Goal: Task Accomplishment & Management: Use online tool/utility

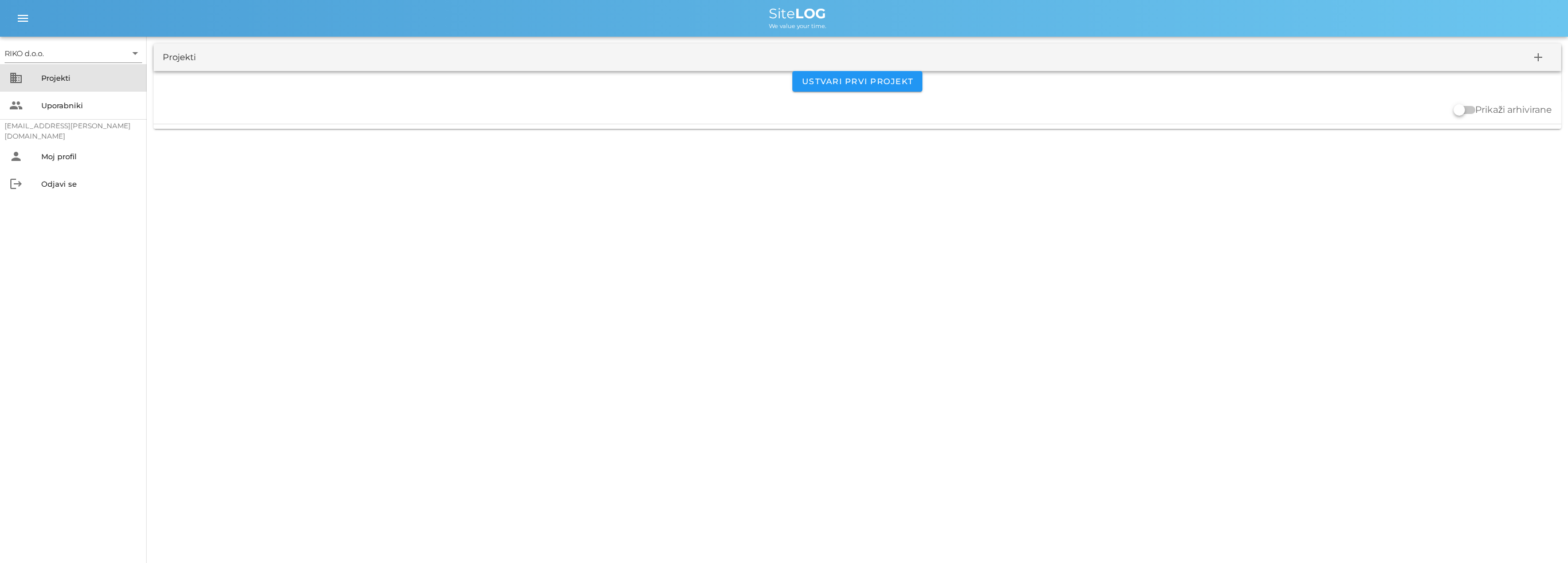
click at [72, 77] on div "Projekti" at bounding box center [89, 78] width 96 height 9
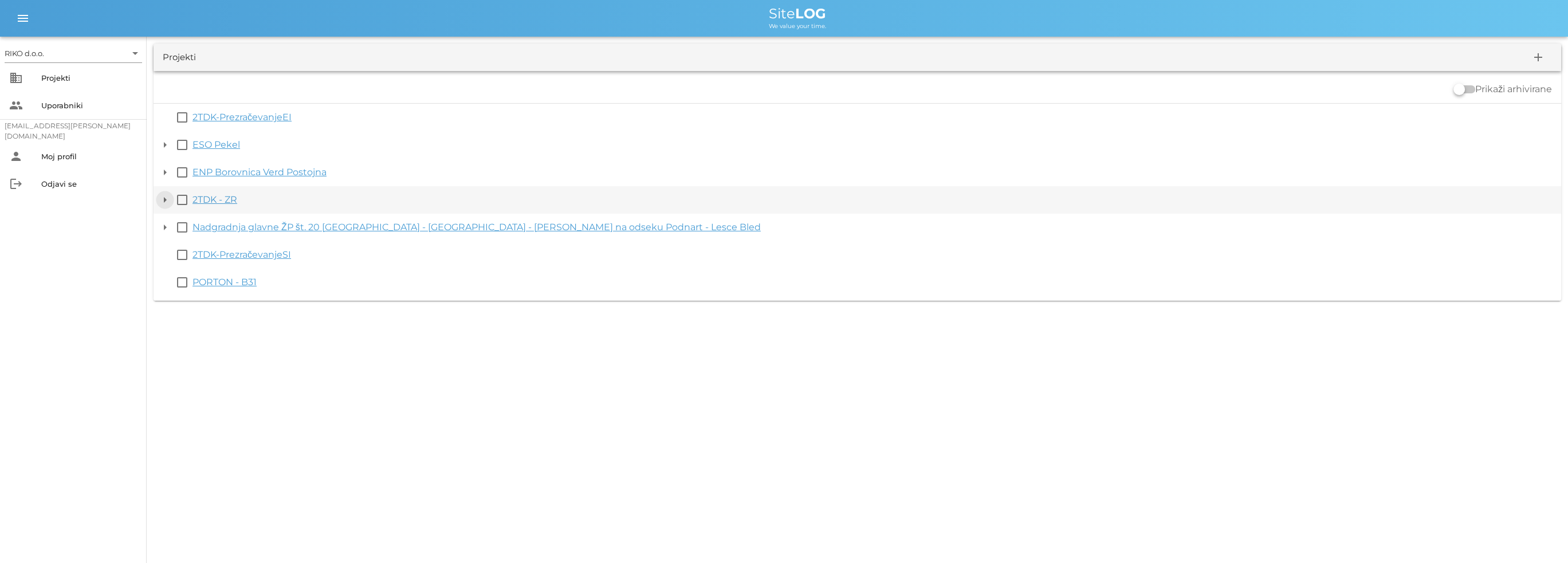
click at [161, 199] on button "arrow_drop_down" at bounding box center [165, 200] width 14 height 14
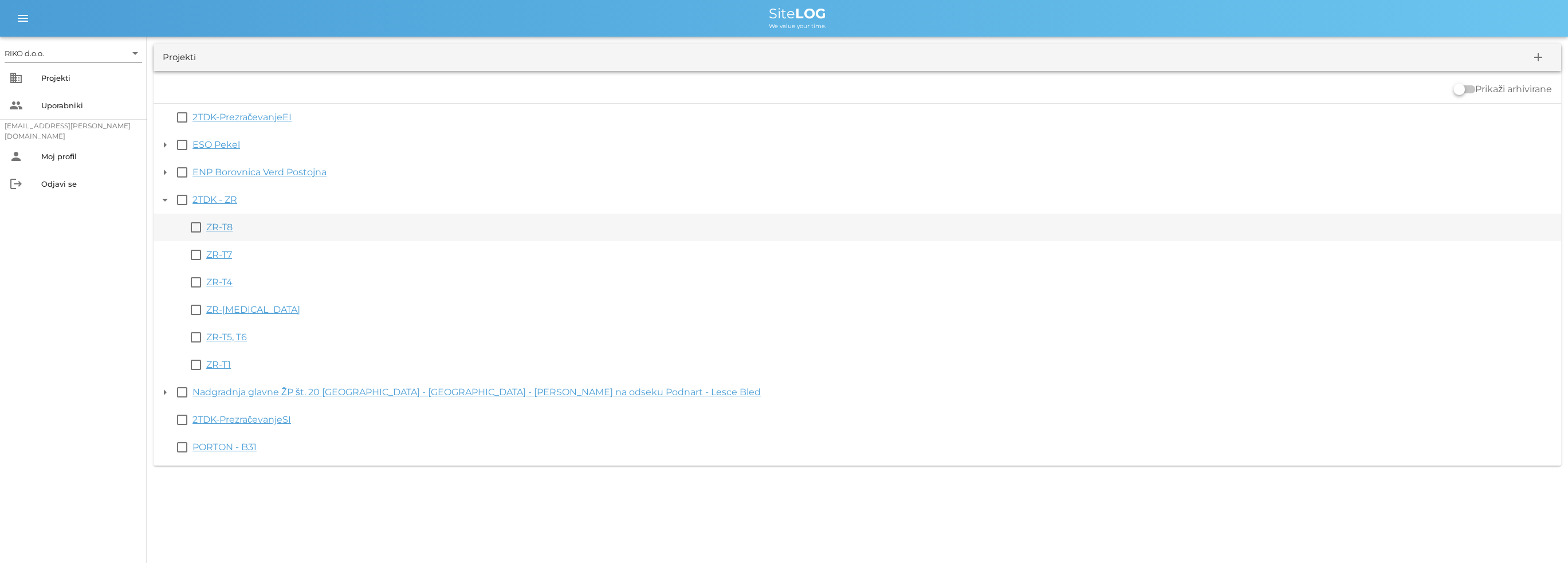
click at [211, 222] on link "ZR-T8" at bounding box center [219, 227] width 27 height 11
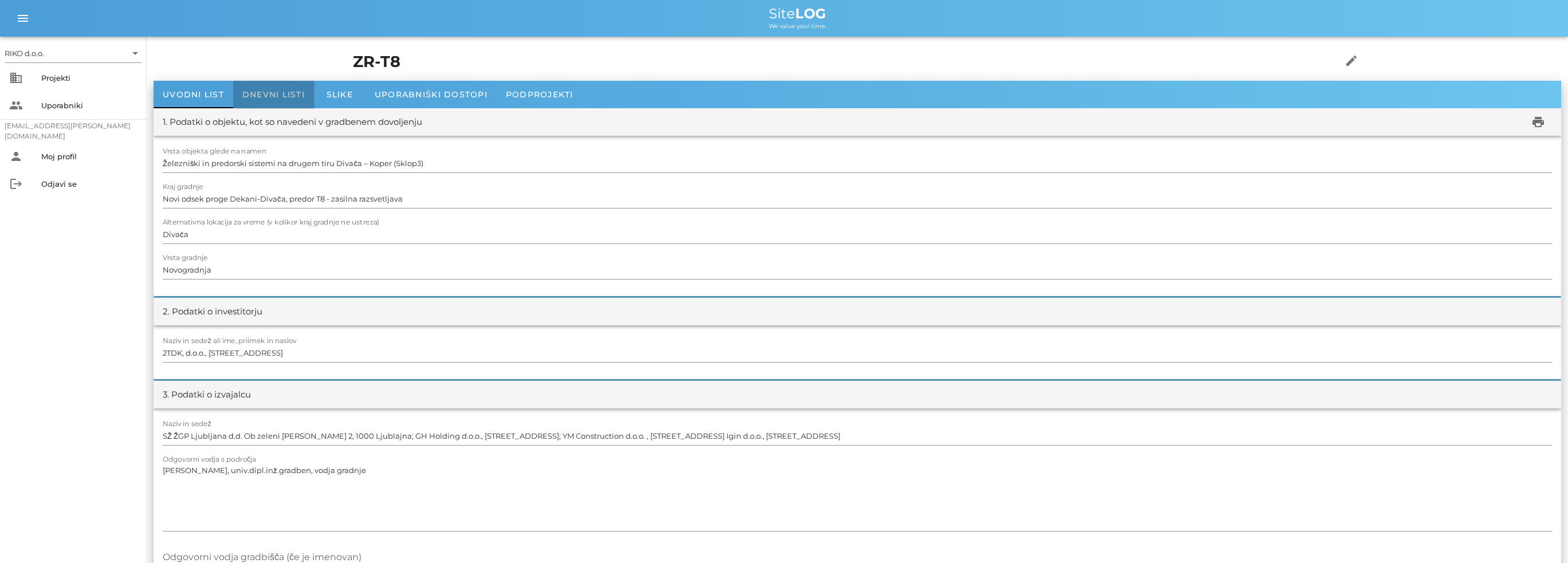
click at [251, 91] on span "Dnevni listi" at bounding box center [273, 94] width 63 height 10
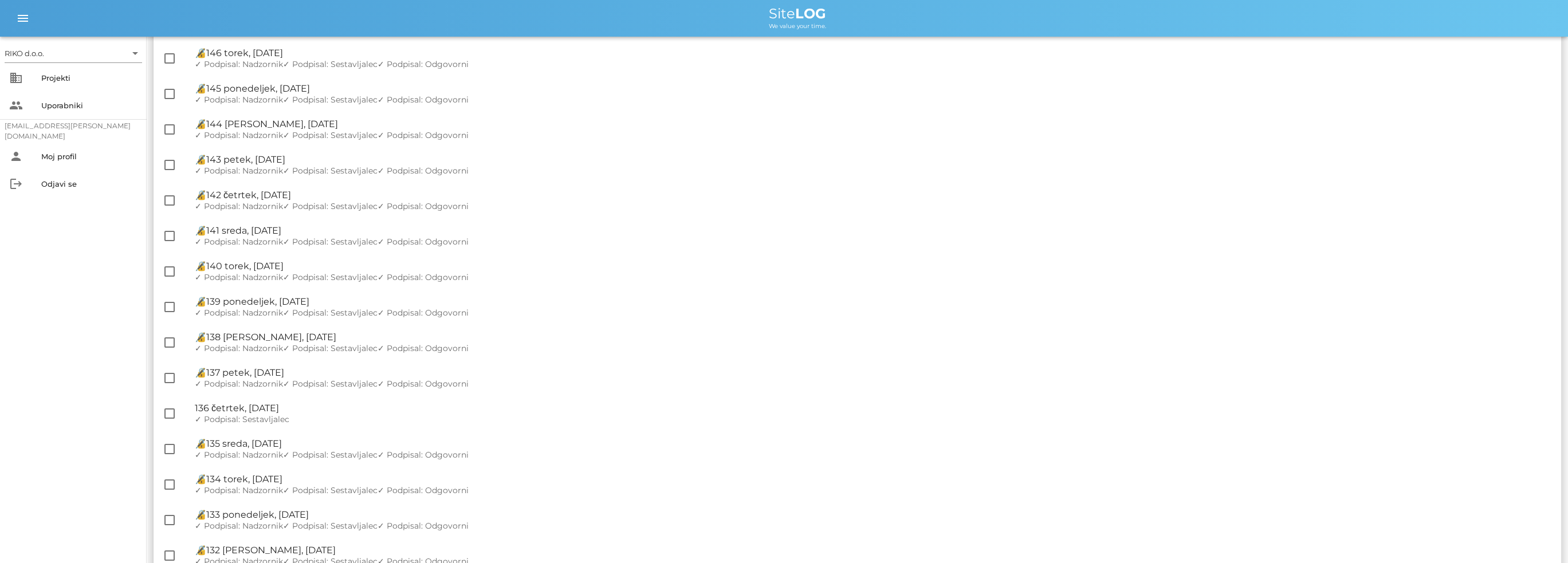
scroll to position [1317, 0]
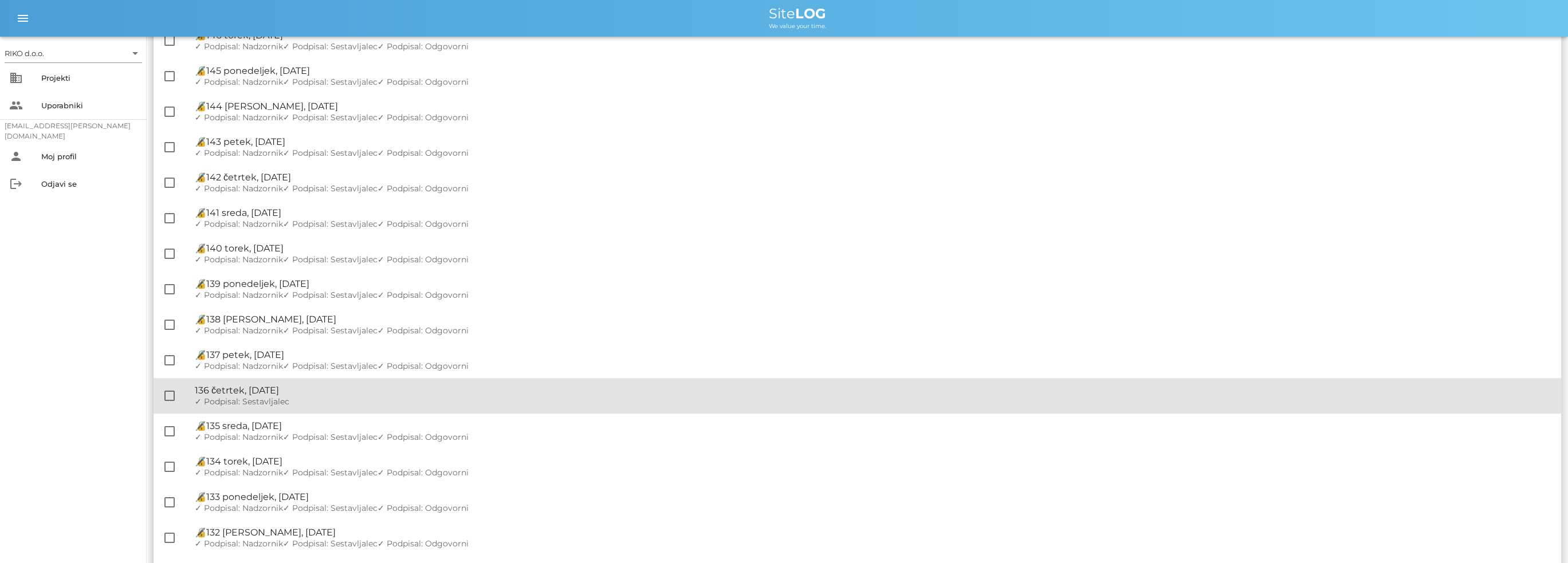
click at [291, 389] on div "🔏 136 četrtek, [DATE]" at bounding box center [873, 390] width 1357 height 11
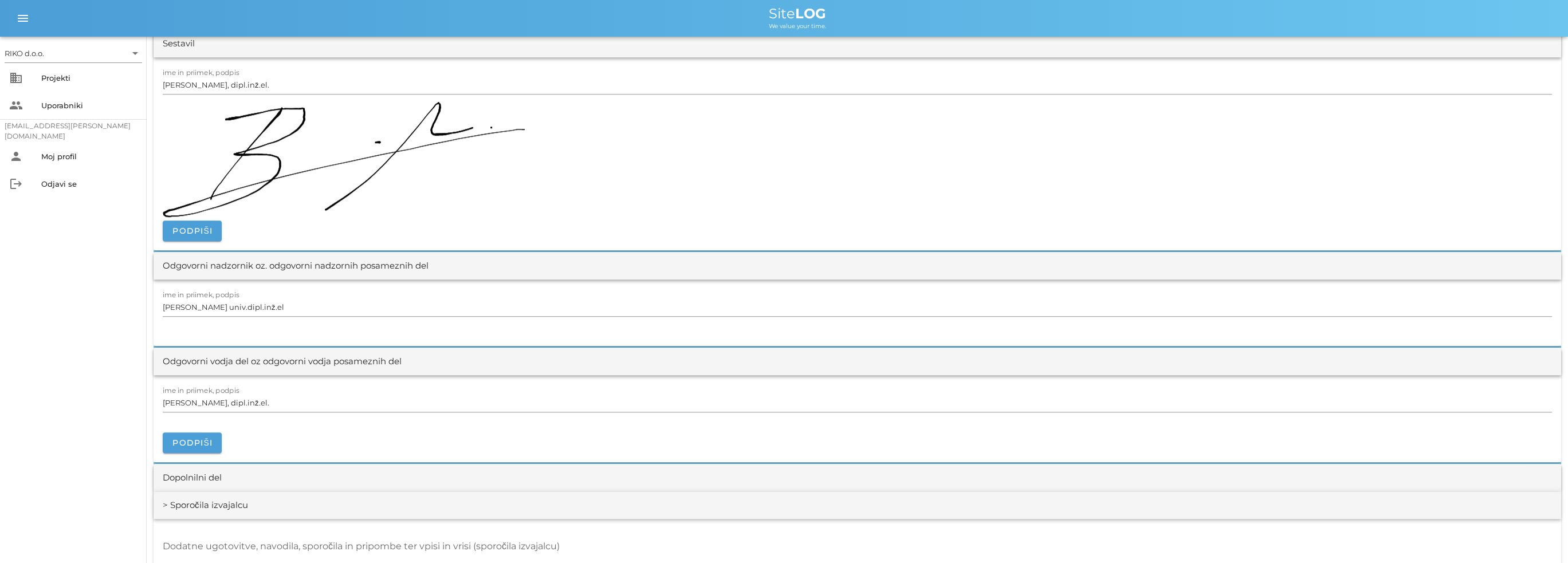
scroll to position [1604, 0]
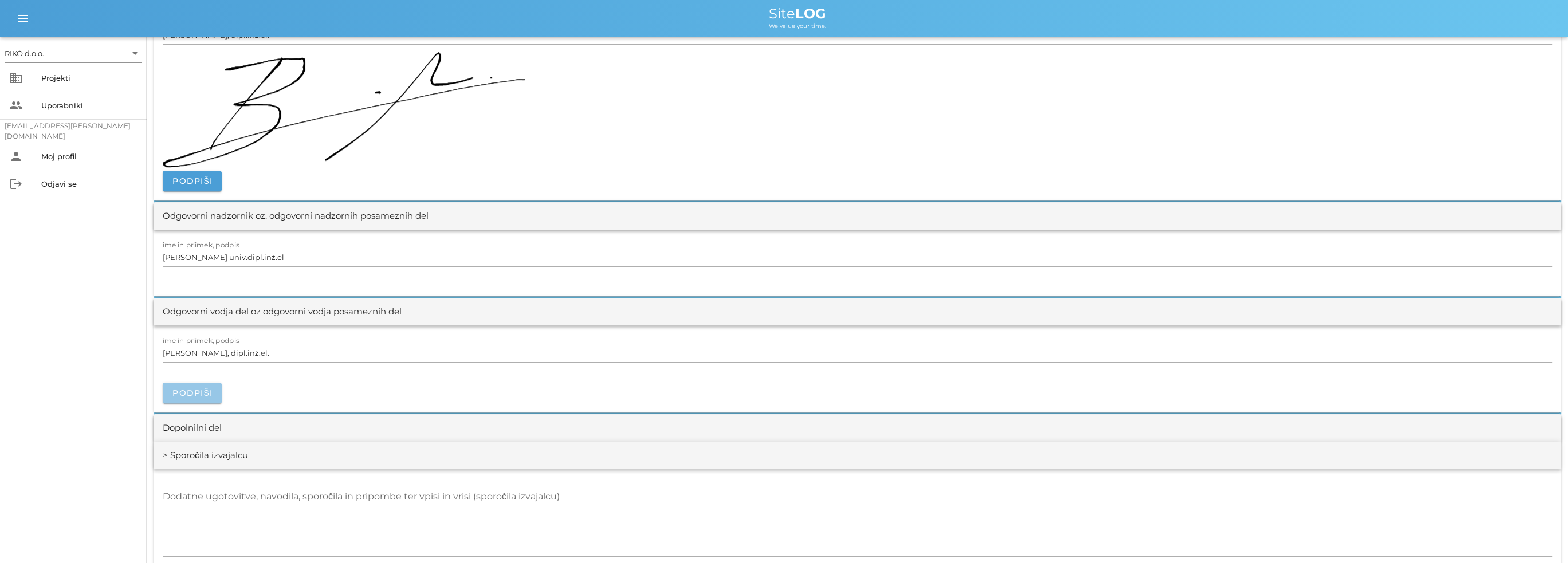
click at [199, 395] on span "Podpiši" at bounding box center [192, 392] width 41 height 10
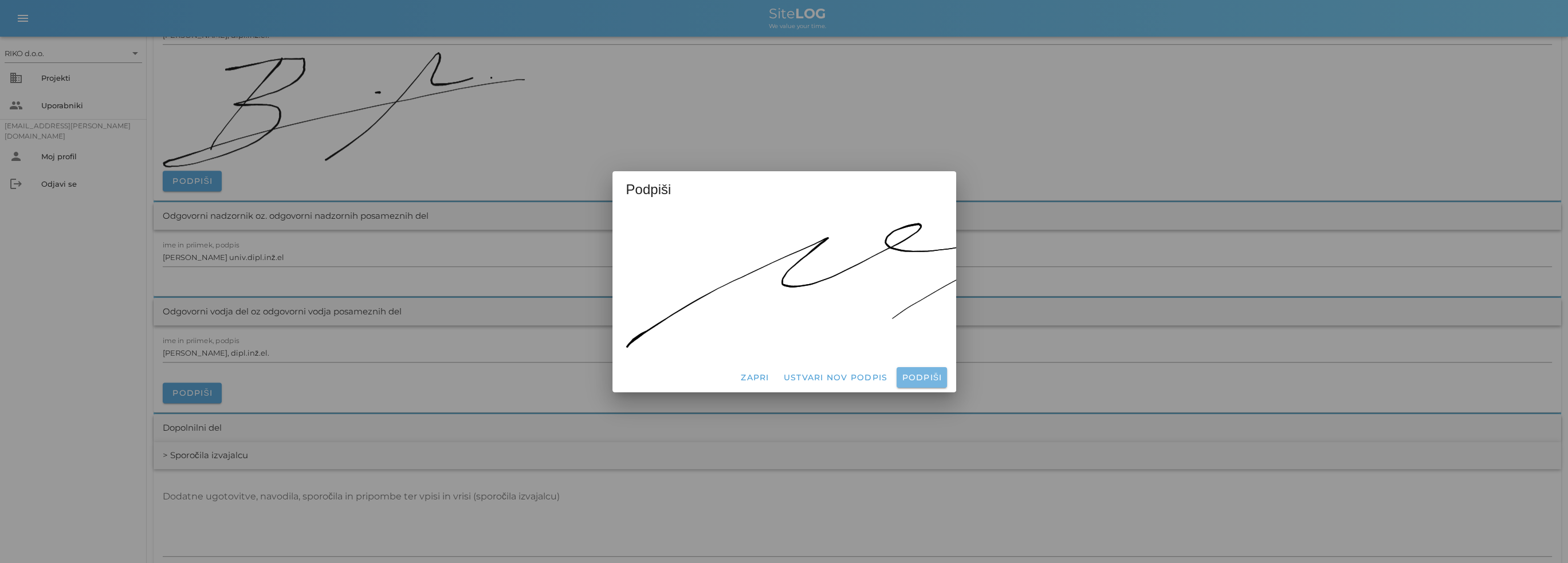
click at [935, 367] on button "Podpiši" at bounding box center [922, 377] width 50 height 20
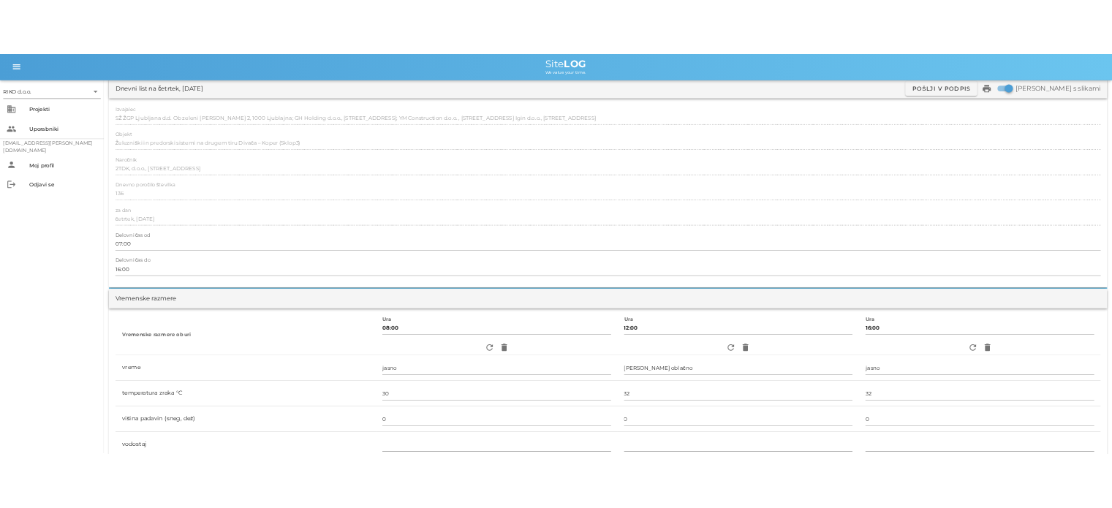
scroll to position [0, 0]
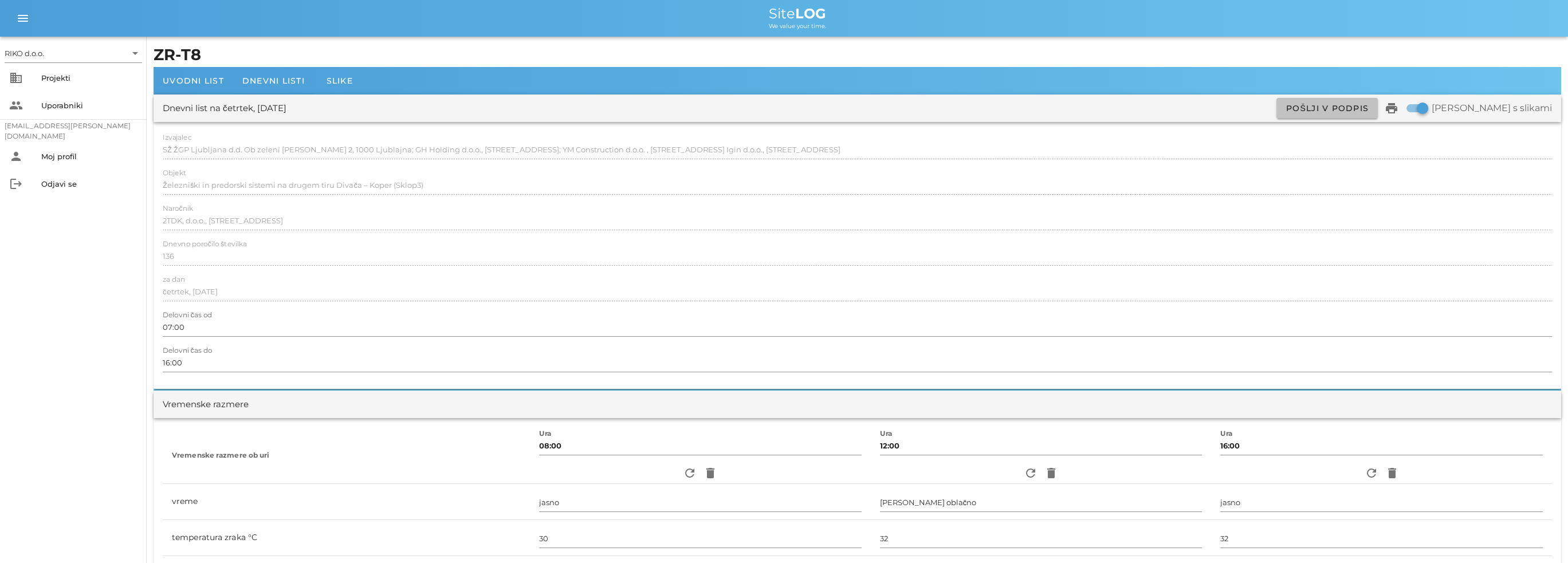
click at [1368, 107] on span "Pošlji v podpis" at bounding box center [1327, 108] width 83 height 10
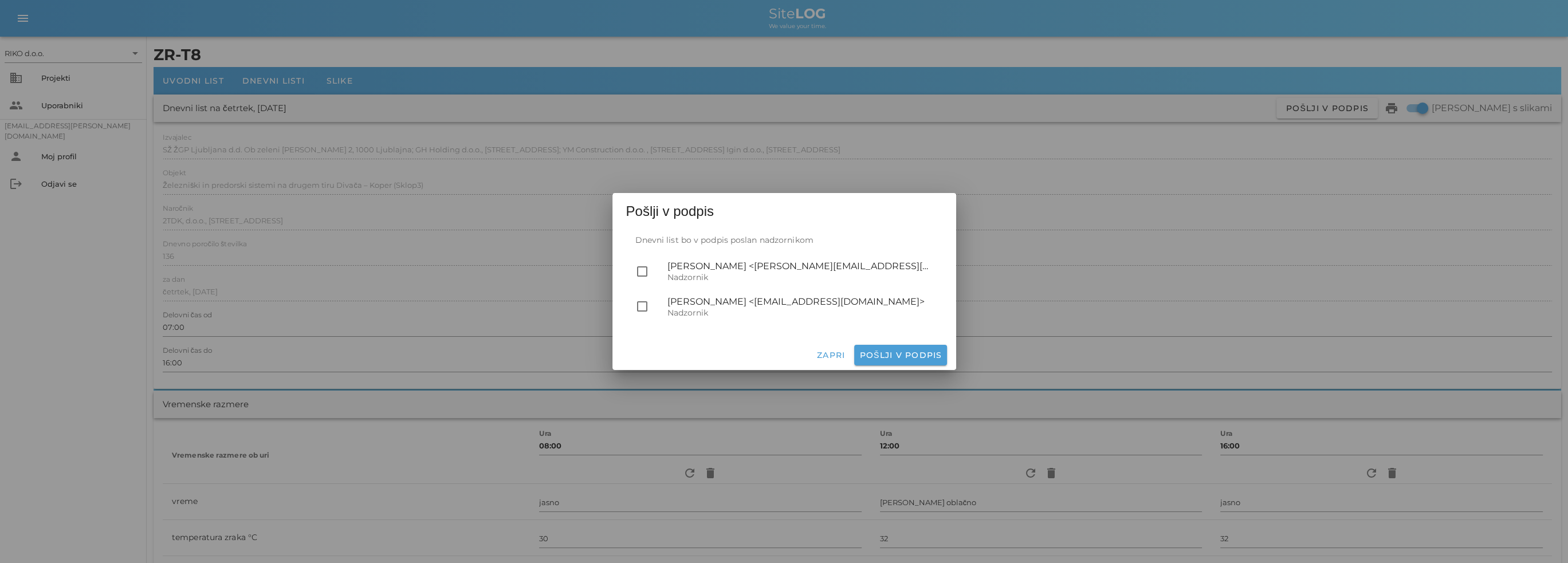
click at [690, 308] on div "Nadzornik" at bounding box center [800, 312] width 266 height 9
click at [648, 312] on div at bounding box center [641, 306] width 20 height 20
click at [896, 355] on span "Pošlji v podpis" at bounding box center [900, 355] width 83 height 10
checkbox input "false"
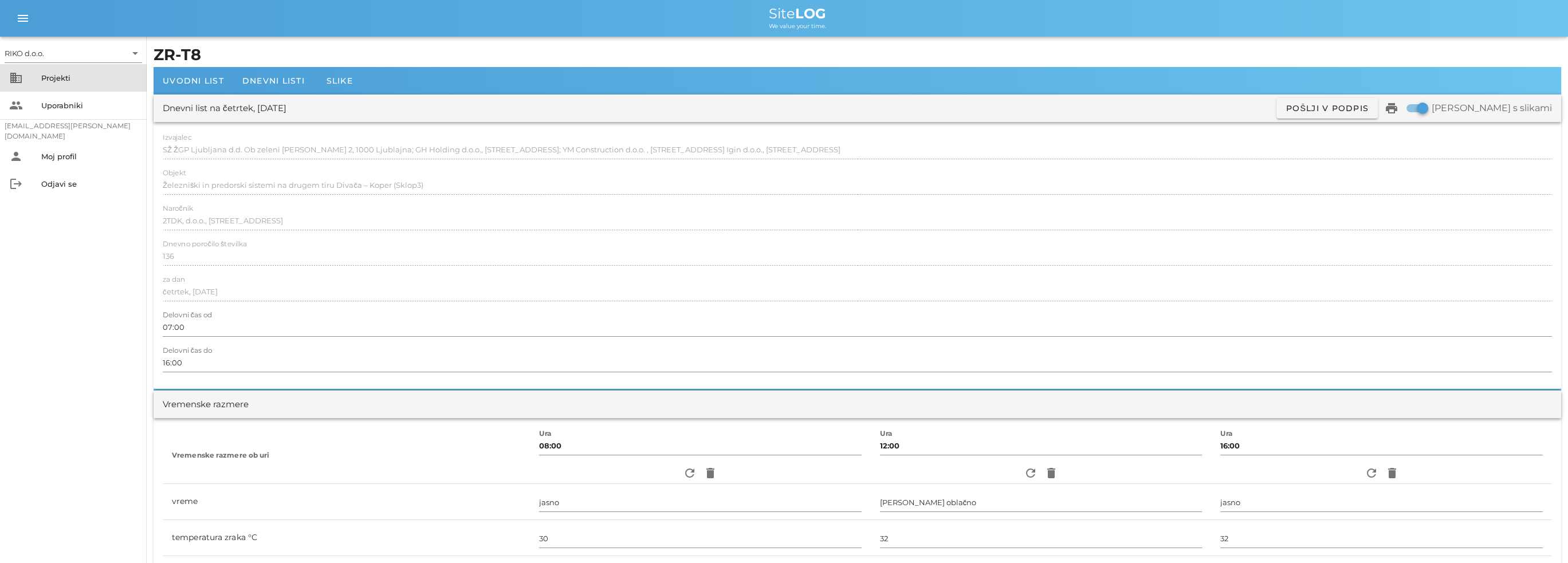
click at [54, 85] on div "Projekti" at bounding box center [89, 78] width 96 height 18
